Goal: Task Accomplishment & Management: Use online tool/utility

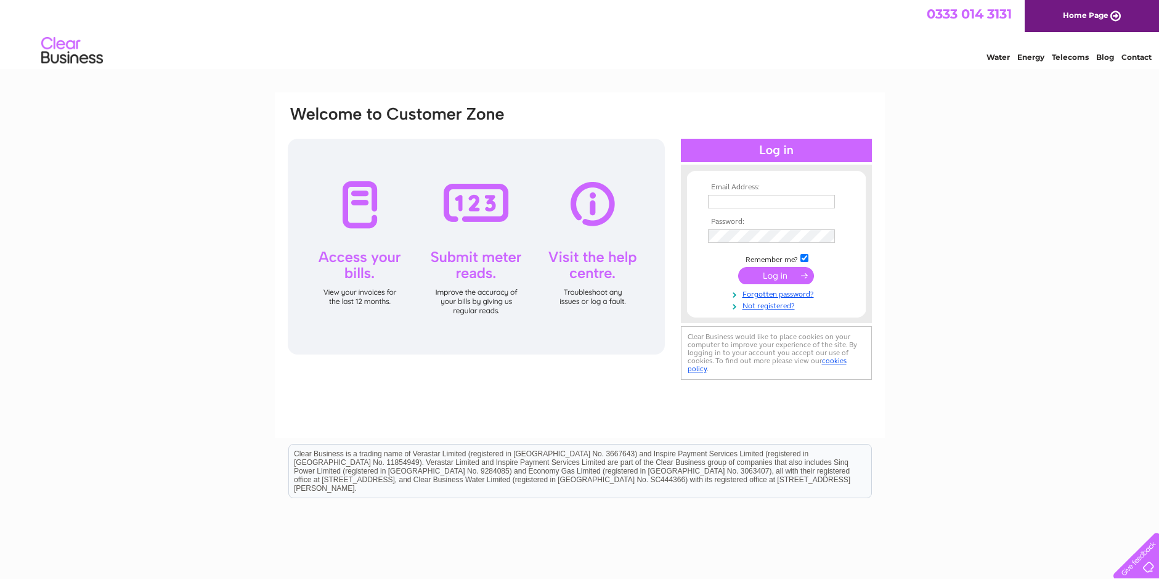
type input "vande_vo@yahoo.co.uk"
click at [767, 277] on input "submit" at bounding box center [776, 275] width 76 height 17
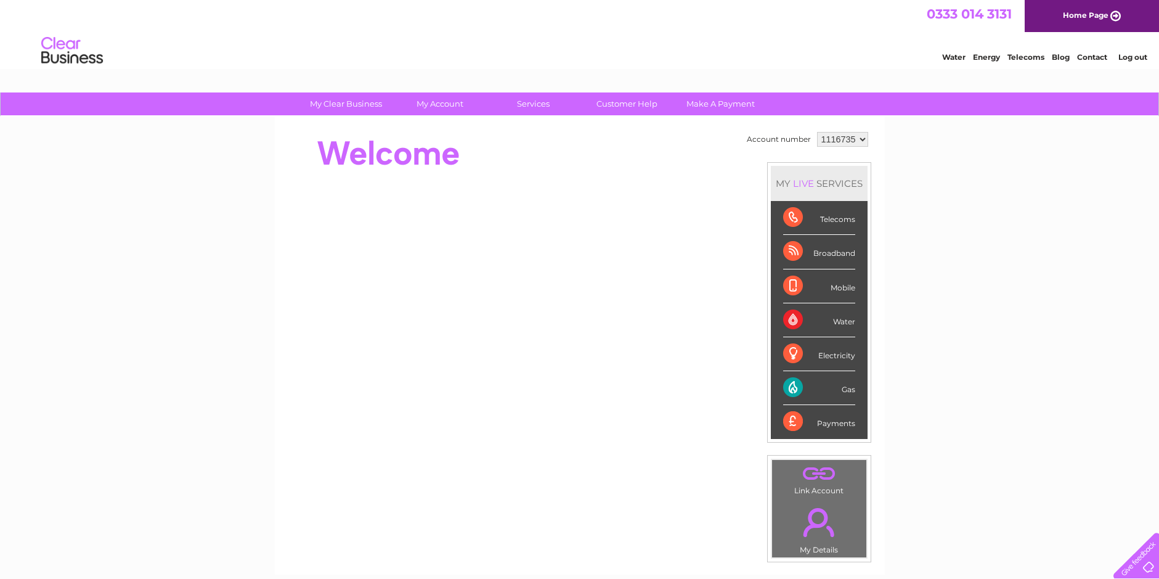
click at [795, 386] on div "Gas" at bounding box center [819, 388] width 72 height 34
click at [829, 388] on div "Gas" at bounding box center [819, 388] width 72 height 34
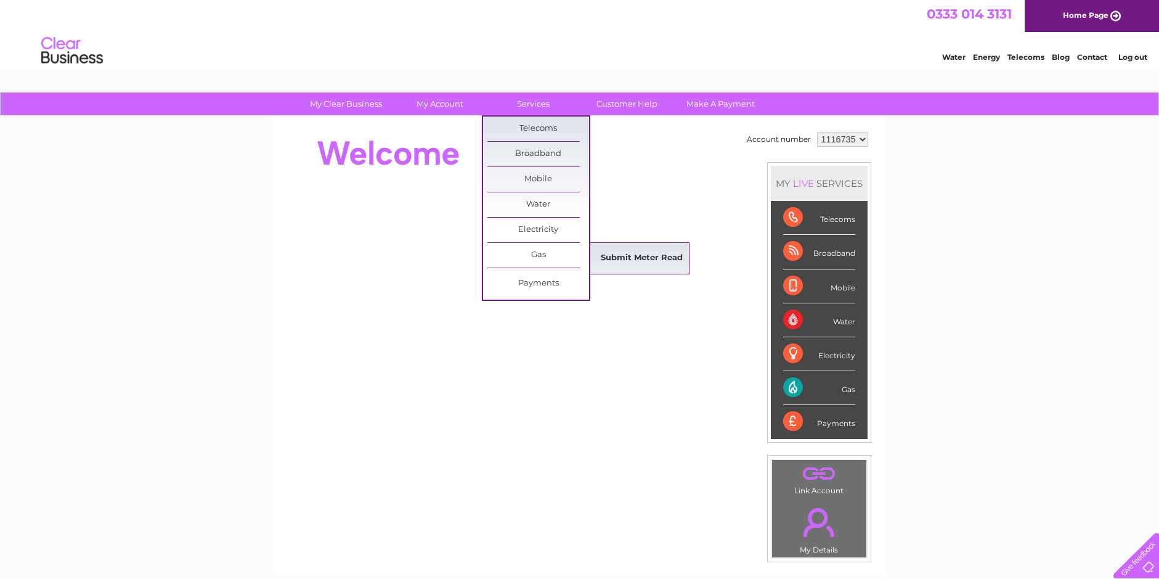
click at [627, 258] on link "Submit Meter Read" at bounding box center [642, 258] width 102 height 25
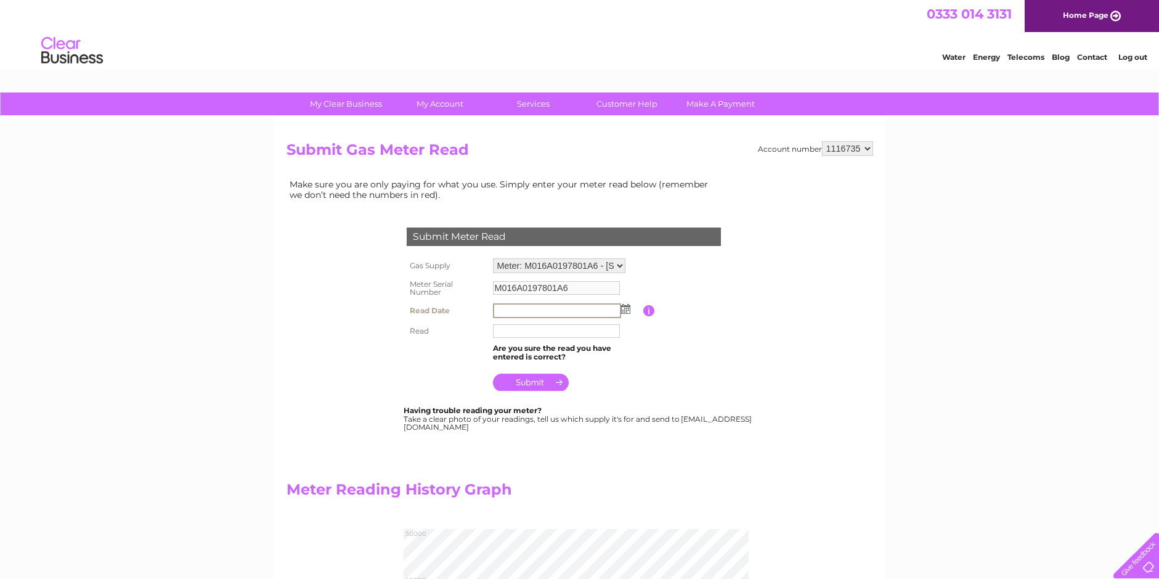
click at [562, 311] on input "text" at bounding box center [557, 310] width 128 height 15
click at [628, 309] on img at bounding box center [624, 308] width 9 height 10
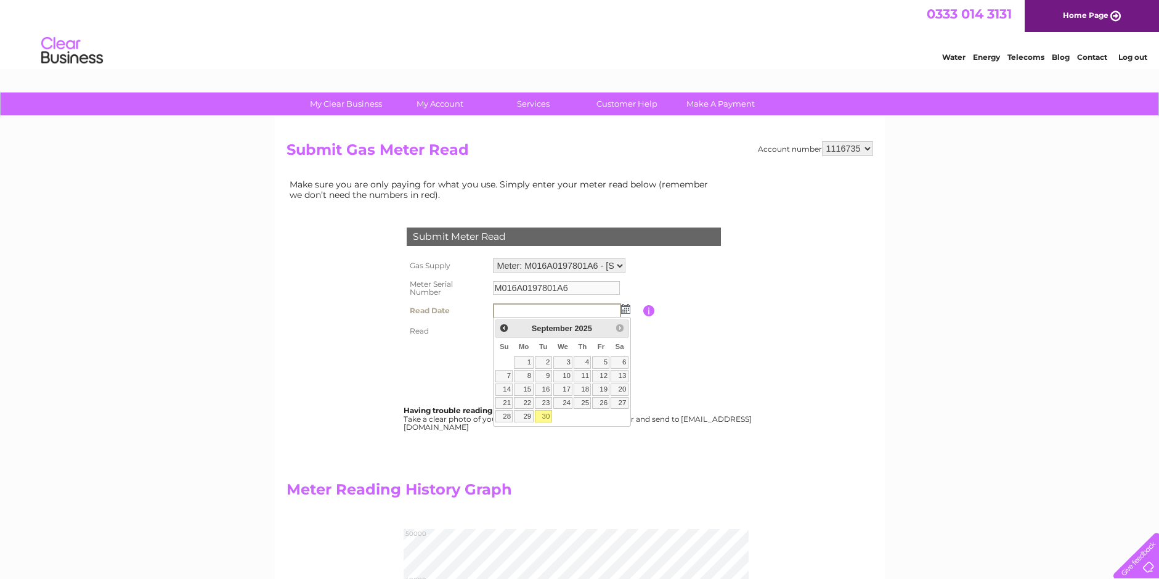
click at [547, 414] on link "30" at bounding box center [543, 416] width 17 height 12
type input "[DATE]"
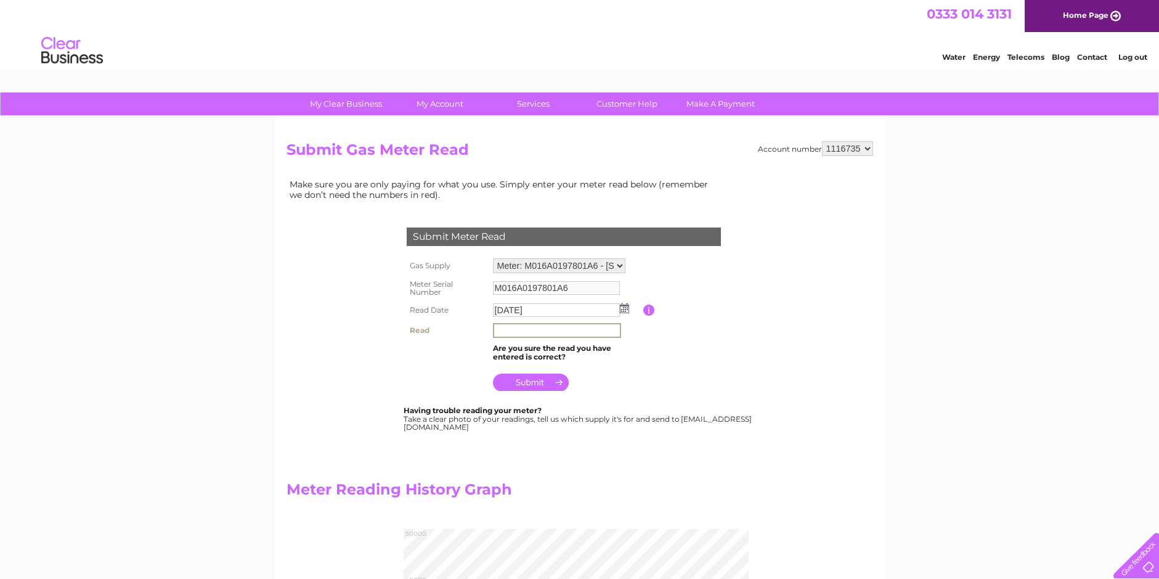
click at [519, 330] on input "text" at bounding box center [557, 330] width 128 height 15
type input "47629"
click at [545, 381] on input "submit" at bounding box center [531, 380] width 76 height 17
